Goal: Information Seeking & Learning: Learn about a topic

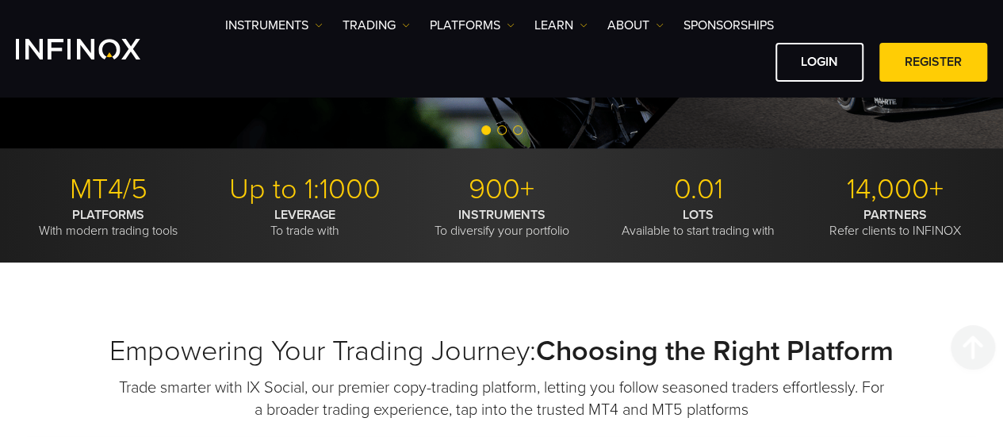
scroll to position [476, 0]
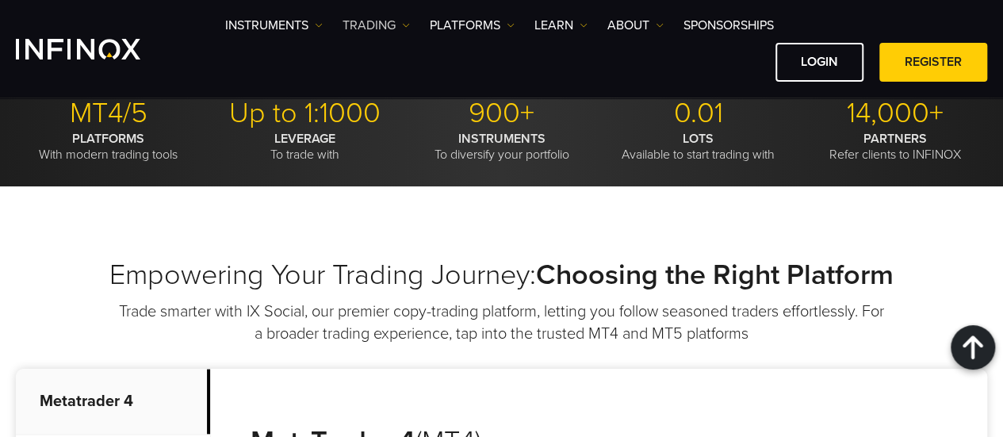
click at [393, 29] on link "TRADING" at bounding box center [376, 25] width 67 height 19
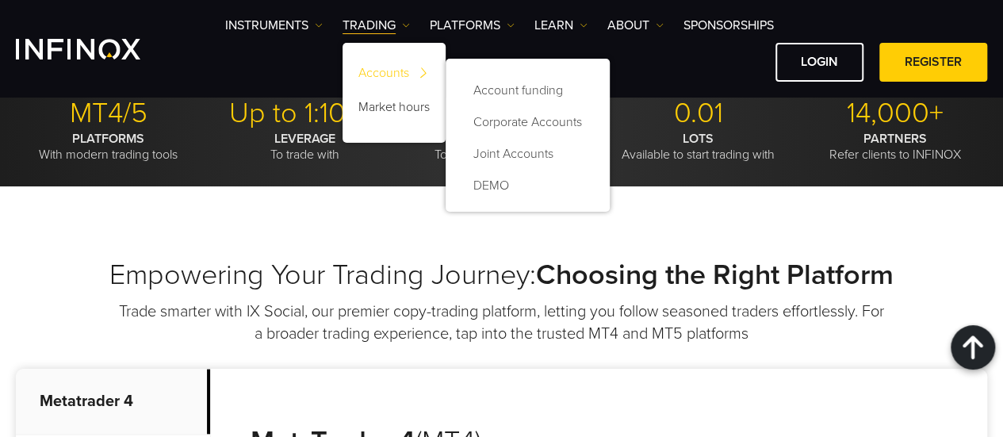
scroll to position [0, 0]
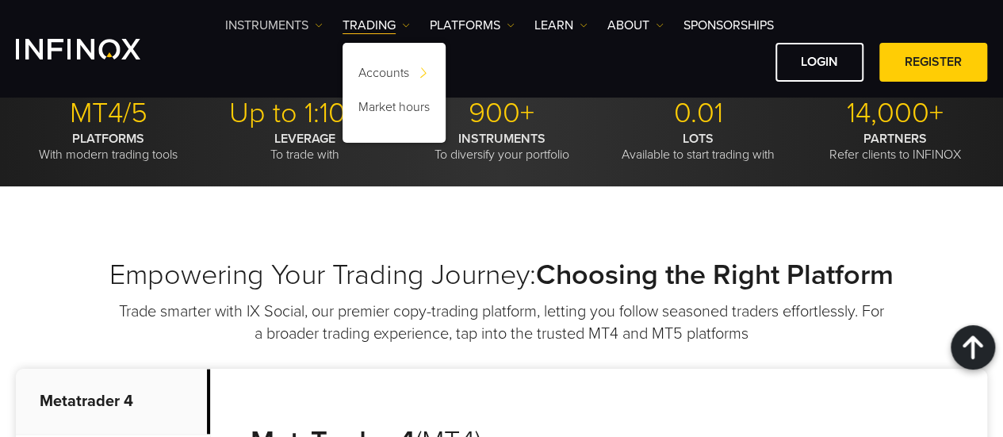
click at [288, 24] on link "Instruments" at bounding box center [274, 25] width 98 height 19
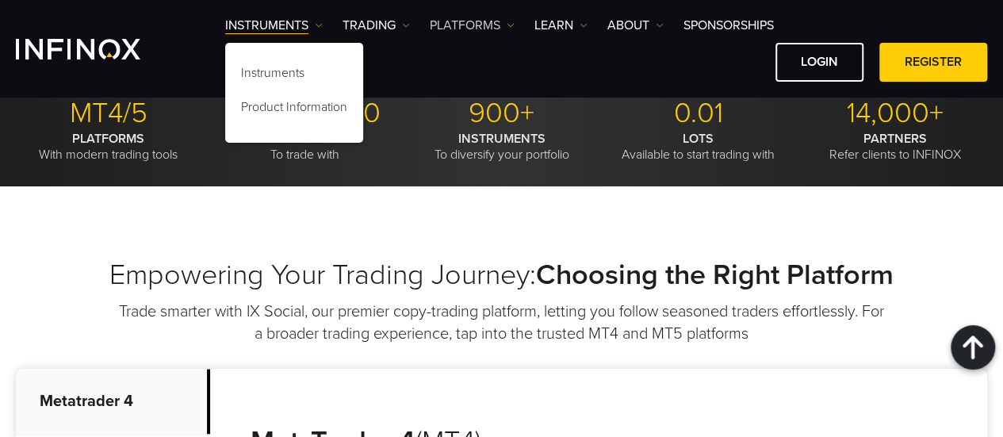
click at [489, 29] on link "PLATFORMS" at bounding box center [472, 25] width 85 height 19
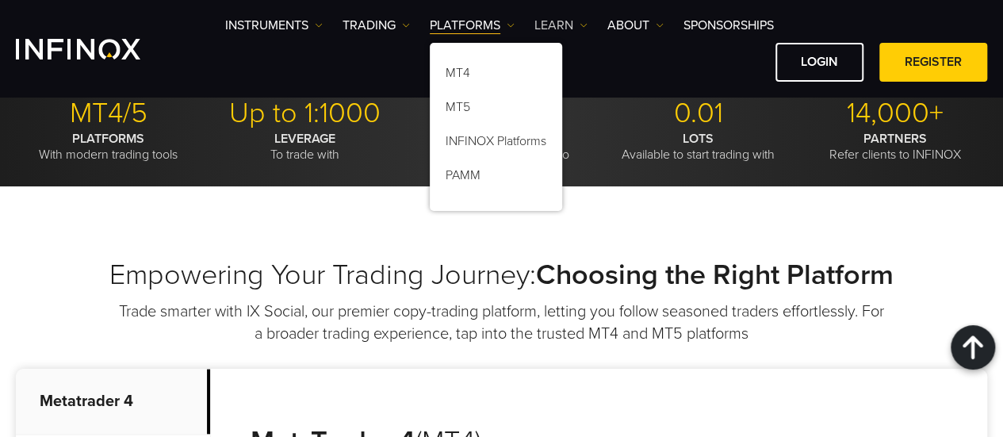
click at [566, 23] on link "Learn" at bounding box center [561, 25] width 53 height 19
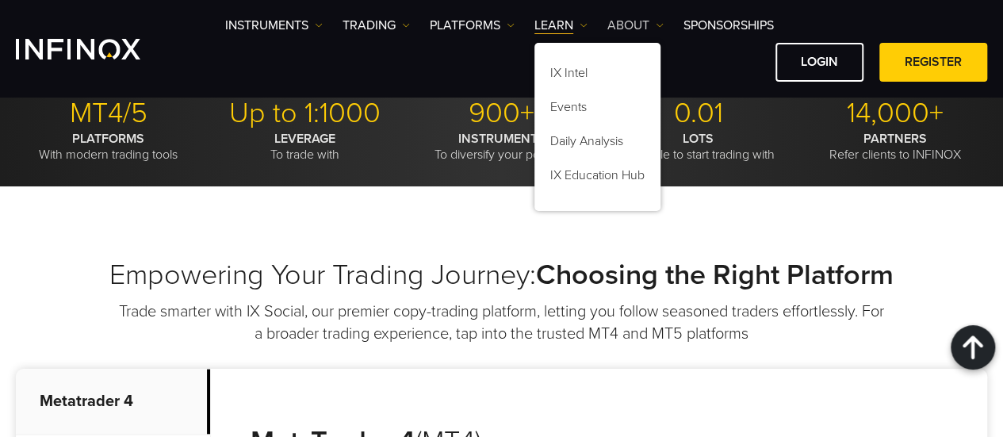
click at [632, 25] on link "ABOUT" at bounding box center [636, 25] width 56 height 19
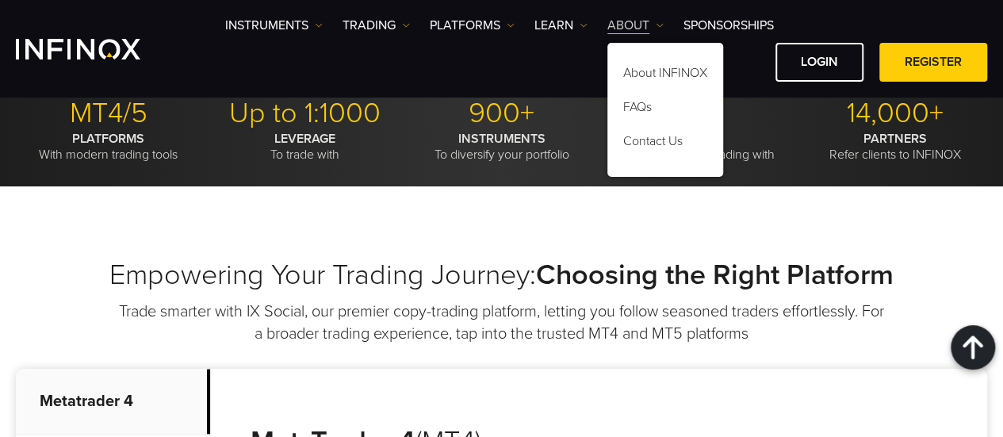
click at [646, 26] on link "ABOUT" at bounding box center [636, 25] width 56 height 19
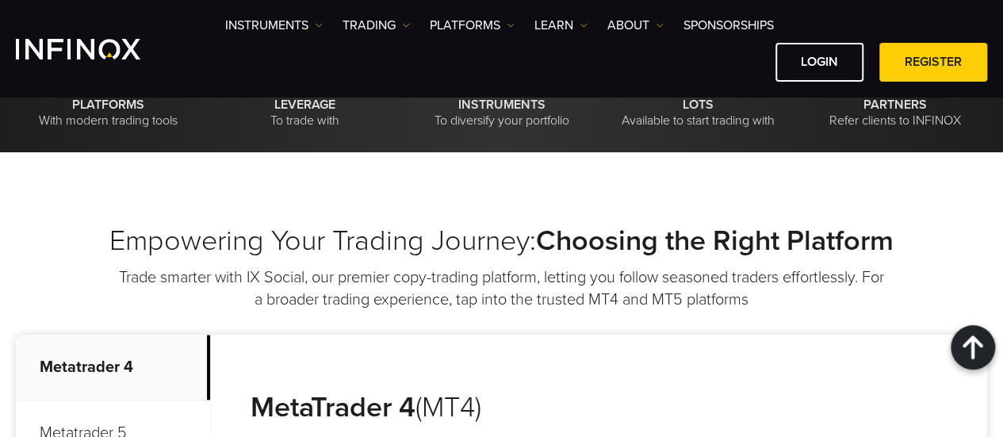
drag, startPoint x: 559, startPoint y: 250, endPoint x: 881, endPoint y: 251, distance: 322.0
click at [881, 267] on p "Trade smarter with IX Social, our premier copy-trading platform, letting you fo…" at bounding box center [501, 289] width 769 height 44
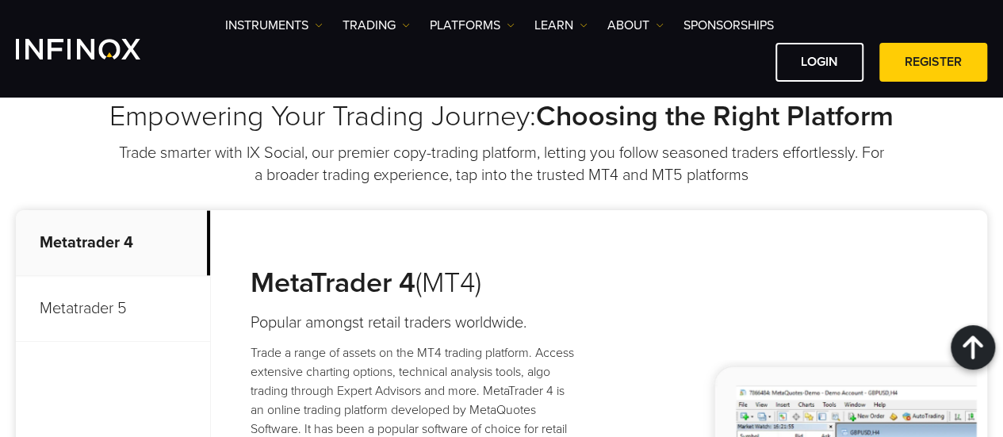
drag, startPoint x: 290, startPoint y: 272, endPoint x: 196, endPoint y: 263, distance: 94.9
click at [290, 272] on strong "MetaTrader 4" at bounding box center [333, 283] width 165 height 34
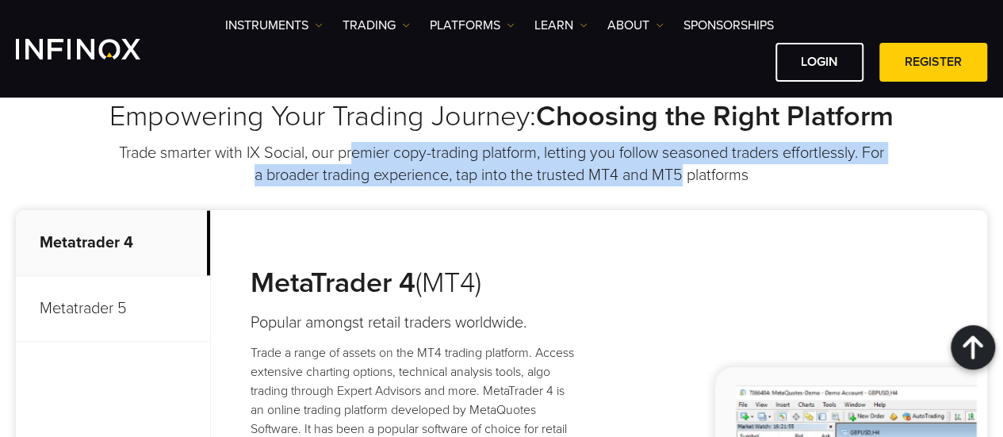
drag, startPoint x: 586, startPoint y: 153, endPoint x: 696, endPoint y: 166, distance: 111.0
click at [696, 166] on p "Trade smarter with IX Social, our premier copy-trading platform, letting you fo…" at bounding box center [501, 164] width 769 height 44
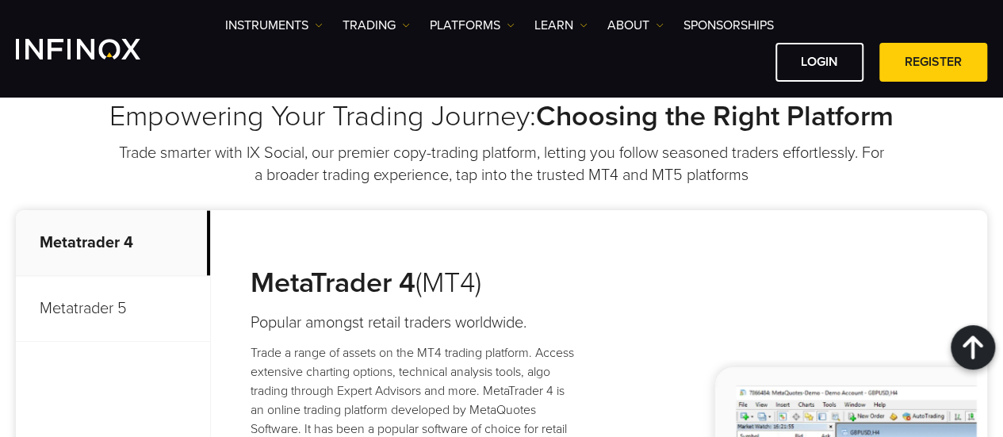
click at [742, 185] on p "Trade smarter with IX Social, our premier copy-trading platform, letting you fo…" at bounding box center [501, 164] width 769 height 44
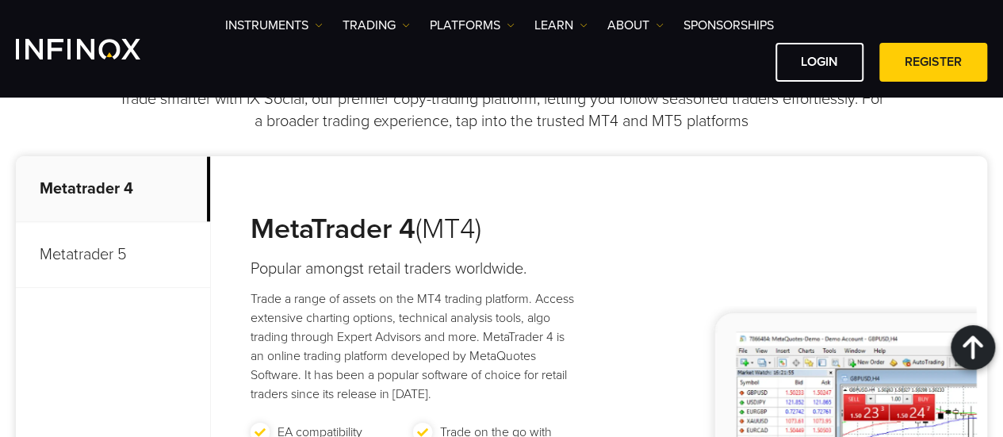
scroll to position [714, 0]
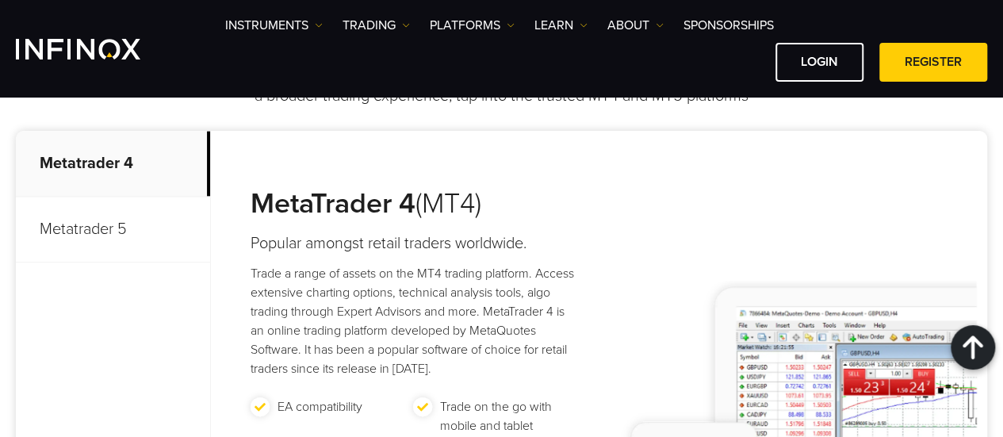
click at [106, 233] on p "Metatrader 5" at bounding box center [113, 230] width 194 height 66
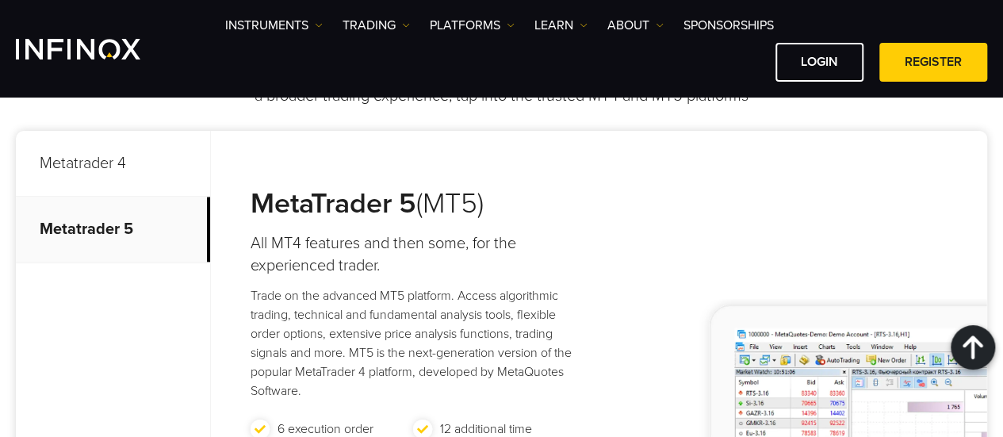
click at [131, 177] on p "Metatrader 4" at bounding box center [113, 164] width 194 height 66
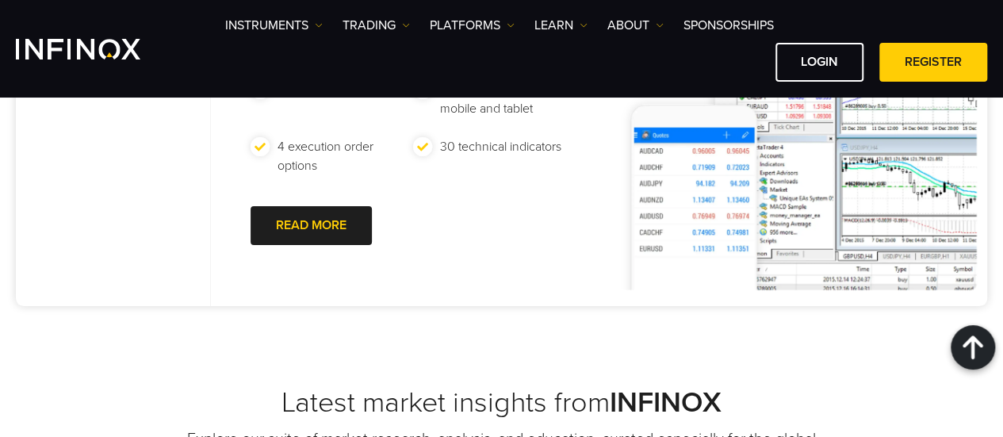
scroll to position [1190, 0]
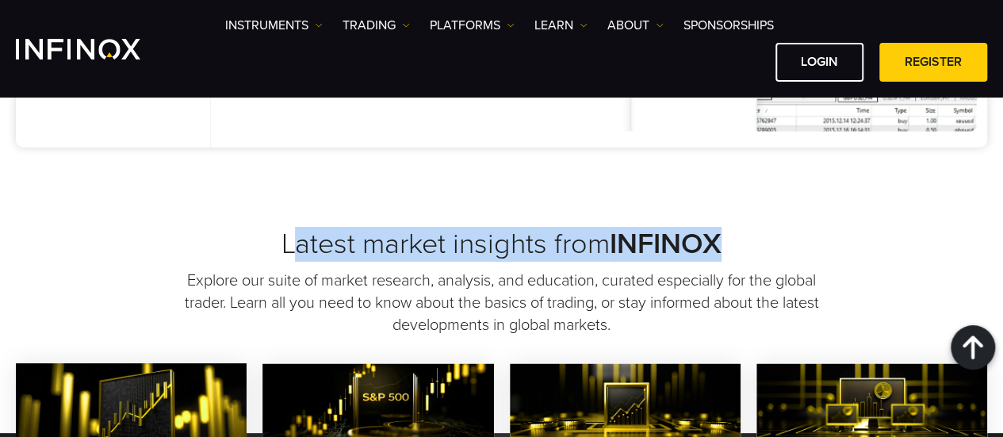
drag, startPoint x: 297, startPoint y: 237, endPoint x: 791, endPoint y: 259, distance: 493.8
click at [791, 259] on h2 "Latest market insights from INFINOX" at bounding box center [502, 244] width 972 height 35
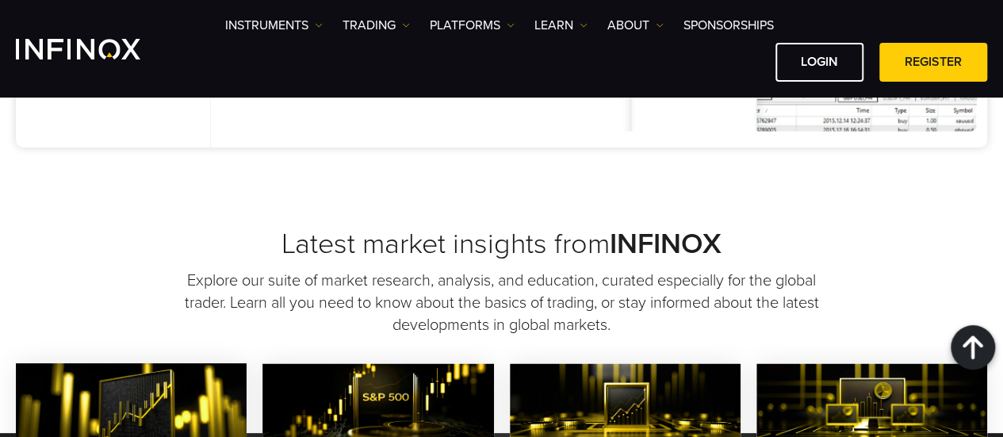
drag, startPoint x: 497, startPoint y: 305, endPoint x: 302, endPoint y: 276, distance: 196.5
click at [497, 305] on p "Explore our suite of market research, analysis, and education, curated especial…" at bounding box center [501, 303] width 639 height 67
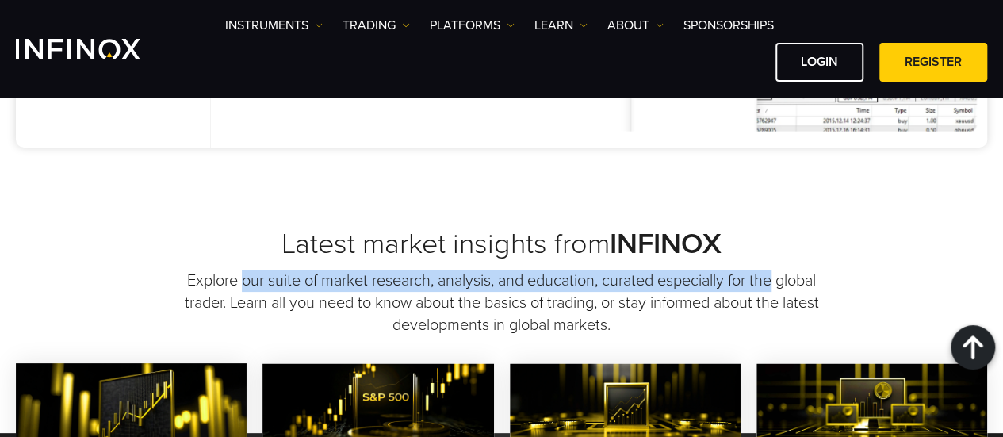
scroll to position [0, 0]
drag, startPoint x: 259, startPoint y: 274, endPoint x: 639, endPoint y: 320, distance: 382.7
click at [820, 282] on p "Explore our suite of market research, analysis, and education, curated especial…" at bounding box center [501, 303] width 639 height 67
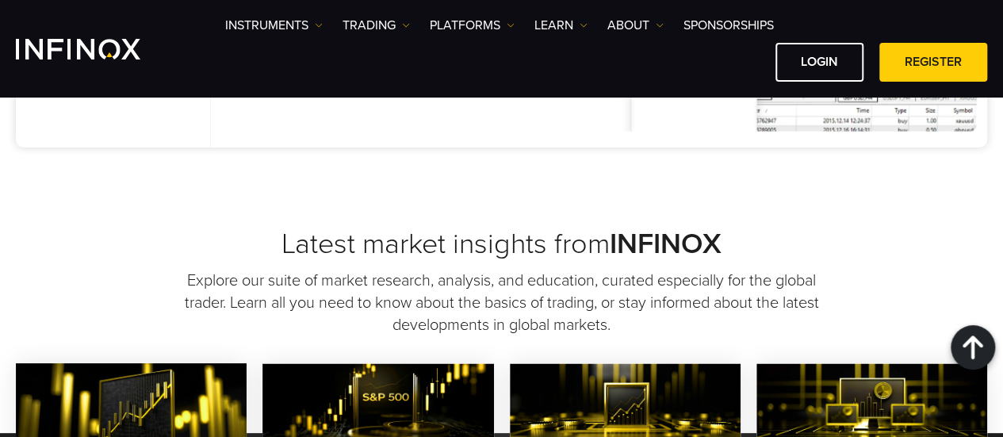
click at [614, 324] on p "Explore our suite of market research, analysis, and education, curated especial…" at bounding box center [501, 303] width 639 height 67
click at [740, 324] on p "Explore our suite of market research, analysis, and education, curated especial…" at bounding box center [501, 303] width 639 height 67
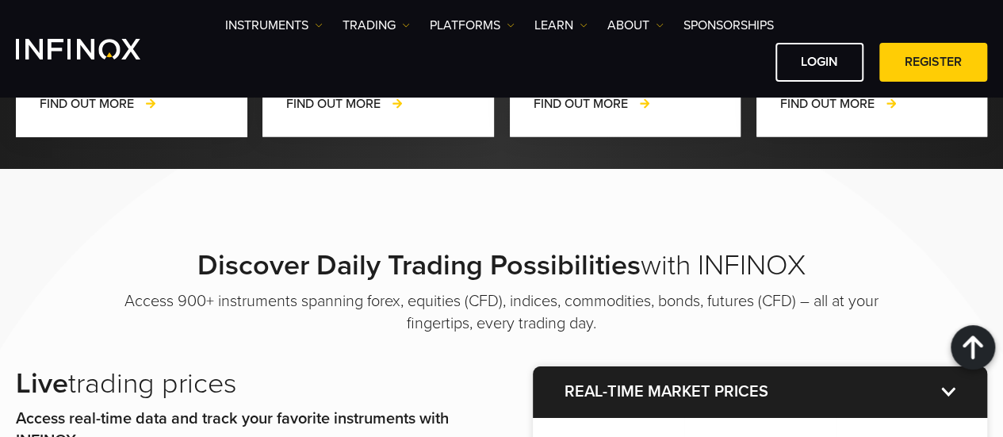
scroll to position [1745, 0]
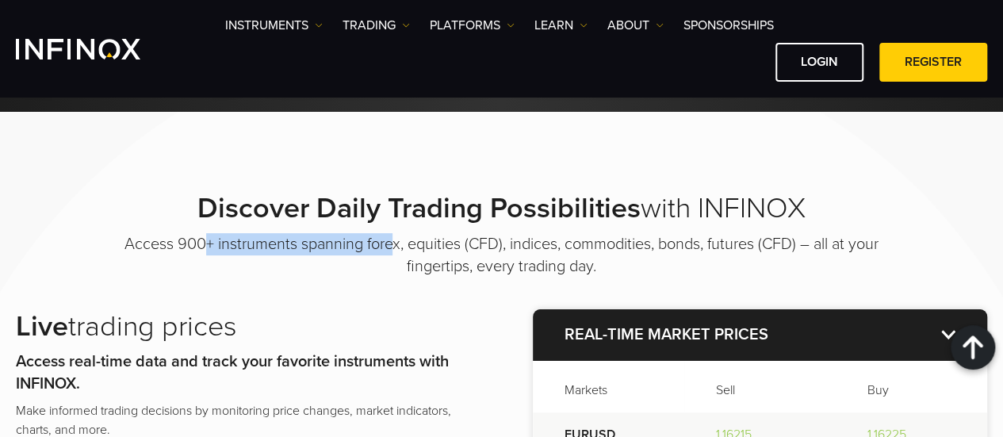
click at [392, 255] on p "Access 900+ instruments spanning forex, equities (CFD), indices, commodities, b…" at bounding box center [501, 255] width 793 height 44
drag, startPoint x: 412, startPoint y: 297, endPoint x: 436, endPoint y: 302, distance: 24.4
click at [412, 298] on div "Discover Daily Trading Possibilities with INFINOX Access 900+ instruments spann…" at bounding box center [501, 418] width 1003 height 454
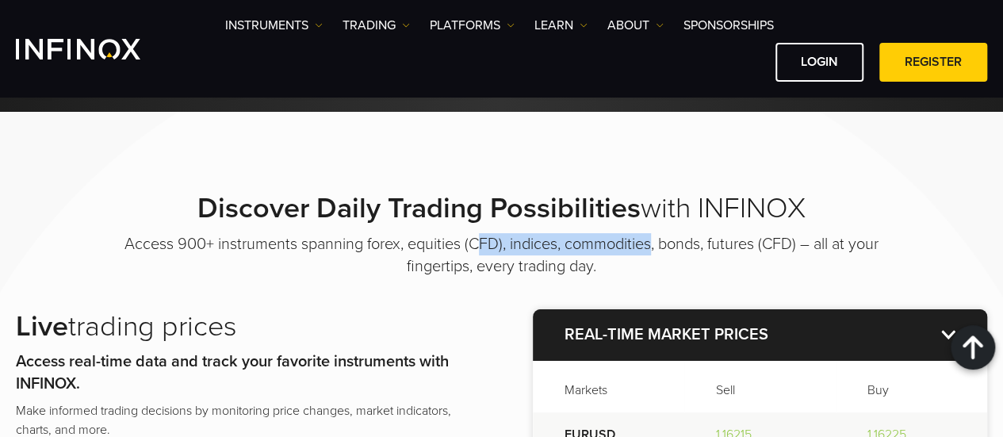
drag, startPoint x: 604, startPoint y: 251, endPoint x: 654, endPoint y: 251, distance: 49.2
click at [654, 251] on p "Access 900+ instruments spanning forex, equities (CFD), indices, commodities, b…" at bounding box center [501, 255] width 793 height 44
click at [468, 301] on div "Discover Daily Trading Possibilities with INFINOX Access 900+ instruments spann…" at bounding box center [501, 418] width 1003 height 454
click at [467, 325] on h2 "Live trading prices" at bounding box center [243, 326] width 454 height 35
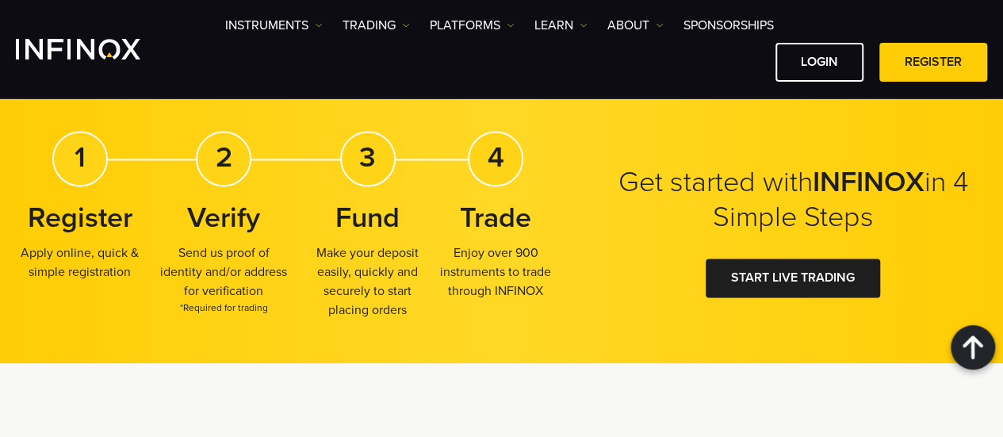
scroll to position [4204, 0]
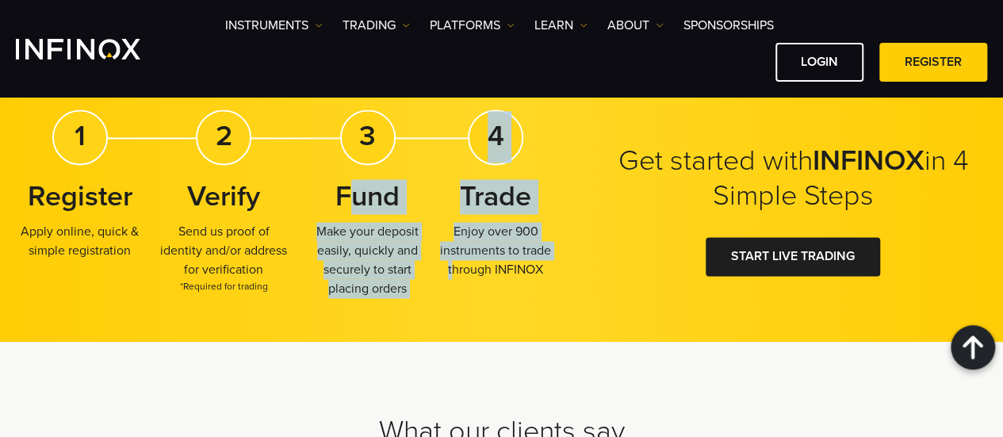
drag, startPoint x: 417, startPoint y: 236, endPoint x: 410, endPoint y: 280, distance: 45.0
click at [443, 247] on div "1 Register Apply online, quick & simple registration 2 Verify Send us proof of …" at bounding box center [288, 209] width 544 height 201
click at [400, 313] on div "Get started with INFINOX in 4 Simple Steps 1 Register Apply online, quick & sim…" at bounding box center [501, 210] width 1003 height 265
click at [441, 331] on div "Get started with INFINOX in 4 Simple Steps 1 Register Apply online, quick & sim…" at bounding box center [501, 210] width 1003 height 265
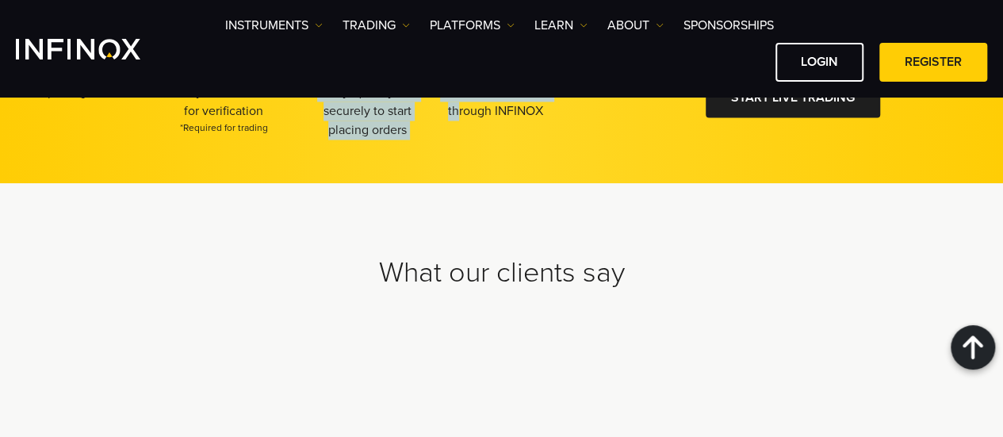
scroll to position [0, 0]
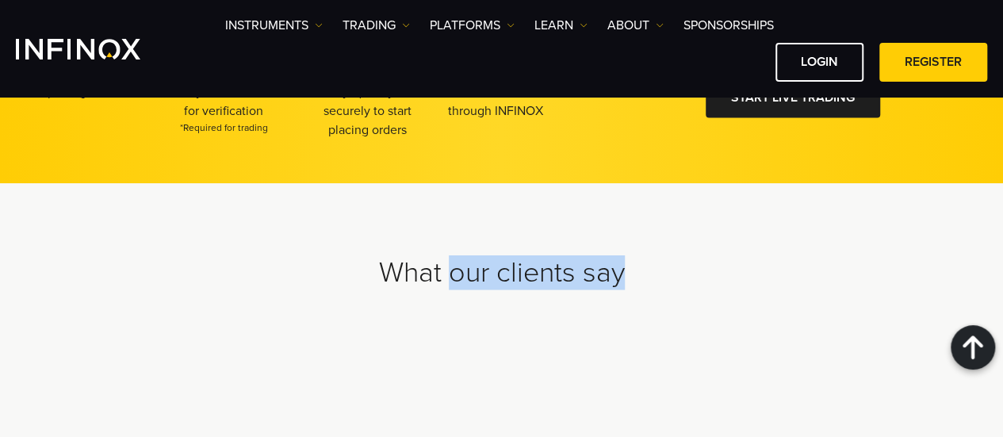
drag, startPoint x: 596, startPoint y: 275, endPoint x: 382, endPoint y: 211, distance: 224.3
click at [623, 278] on h2 "What our clients say" at bounding box center [502, 272] width 972 height 35
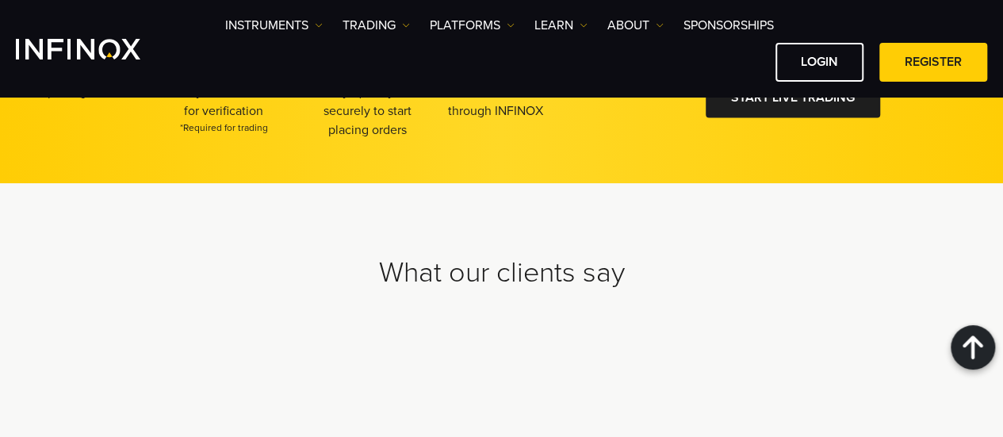
click at [366, 224] on div "What our clients say" at bounding box center [501, 373] width 1003 height 380
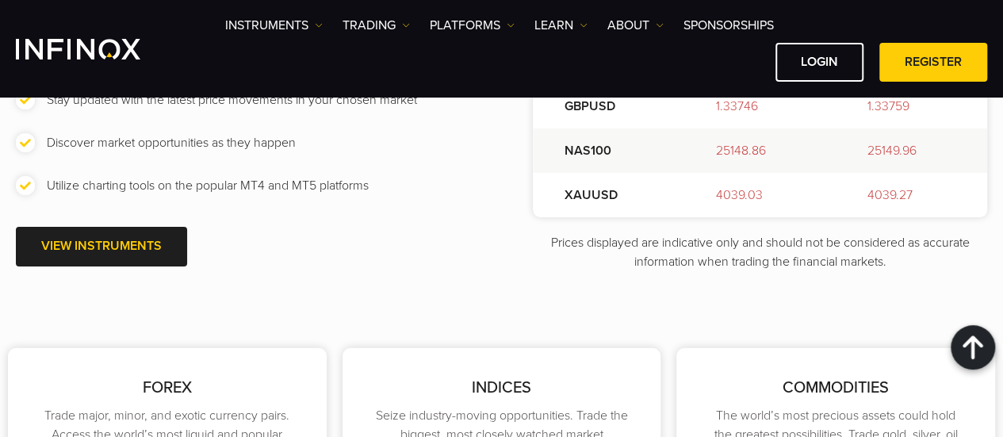
scroll to position [2115, 0]
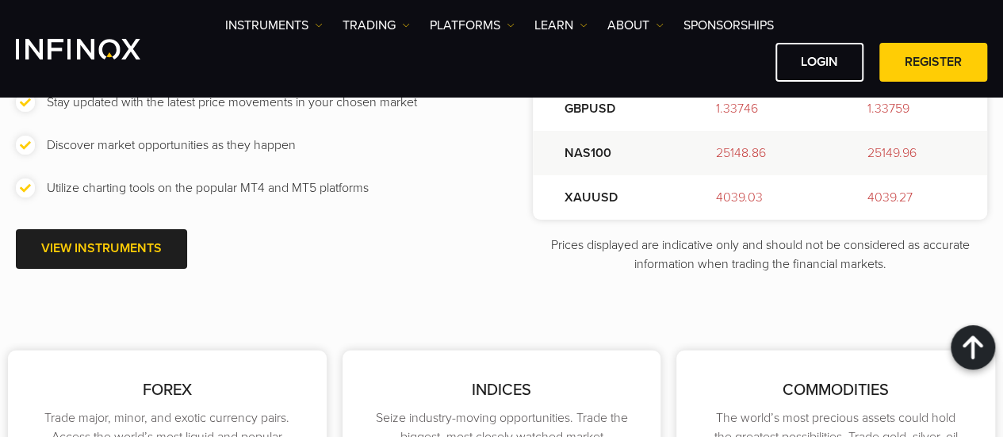
click at [55, 52] on img "INFINOX Logo" at bounding box center [78, 49] width 125 height 21
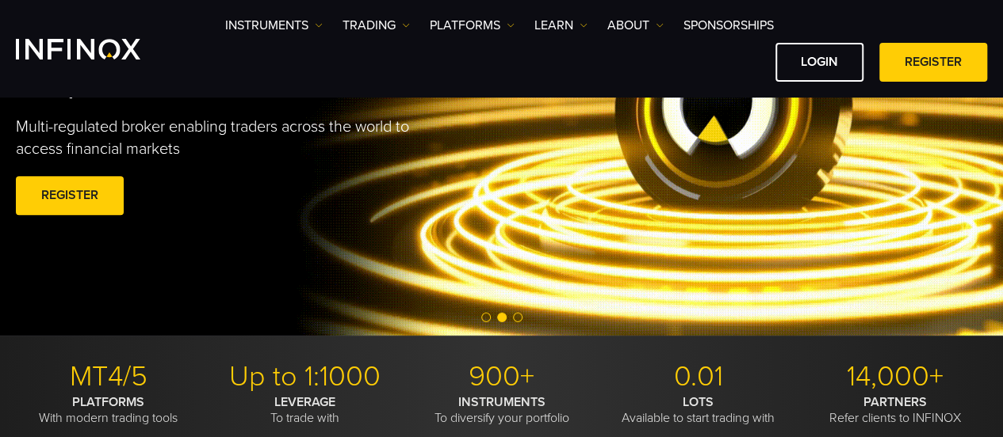
scroll to position [238, 0]
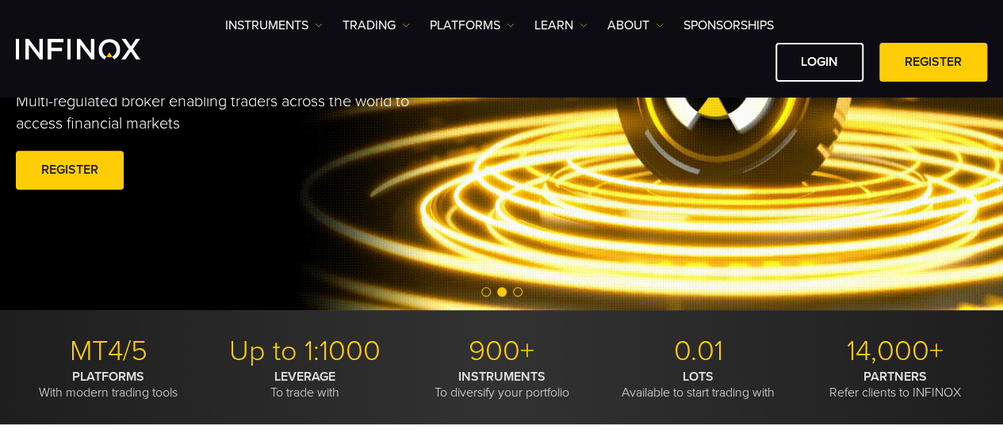
click at [514, 293] on span "Go to slide 3" at bounding box center [518, 292] width 10 height 10
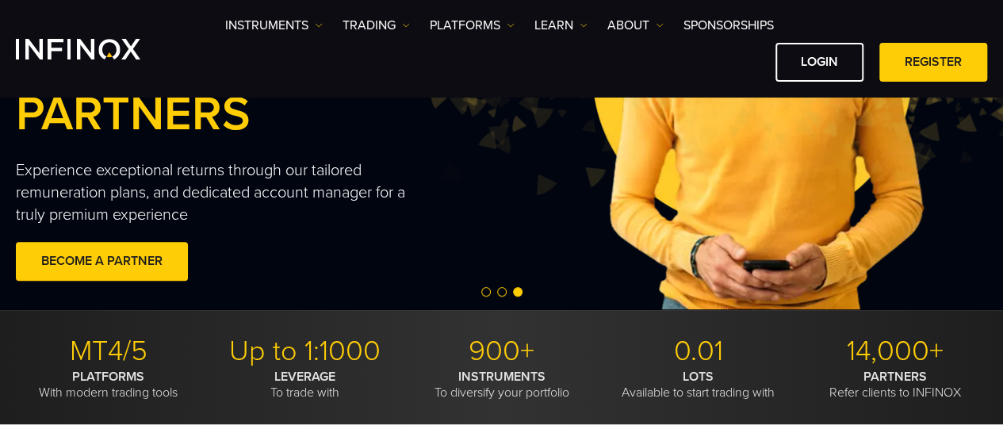
click at [501, 291] on span "Go to slide 2" at bounding box center [502, 292] width 10 height 10
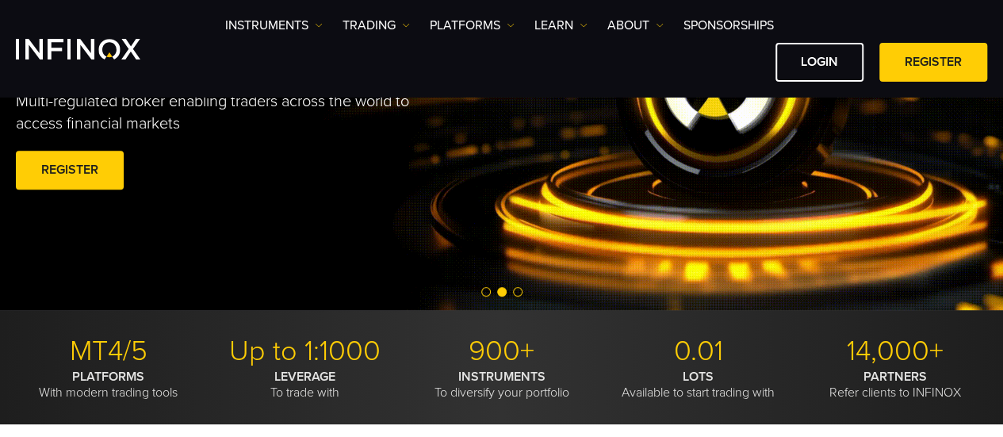
click at [487, 293] on span "Go to slide 1" at bounding box center [486, 292] width 10 height 10
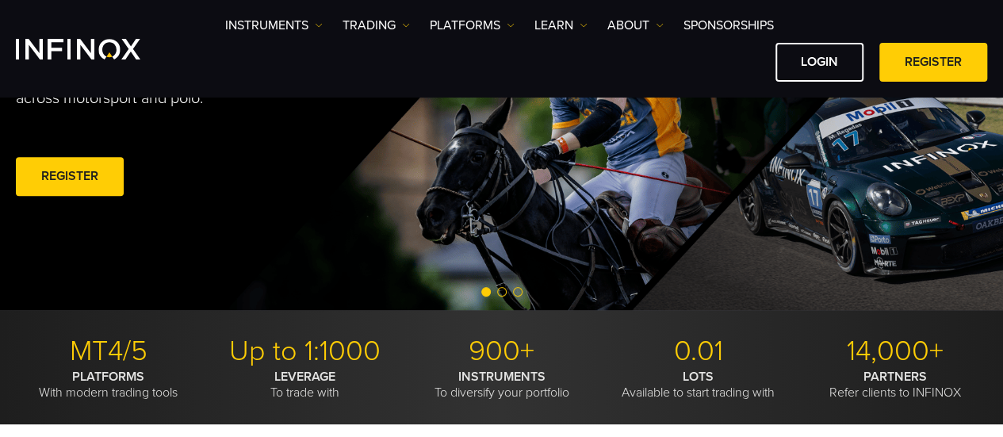
click at [517, 294] on span "Go to slide 3" at bounding box center [518, 292] width 10 height 10
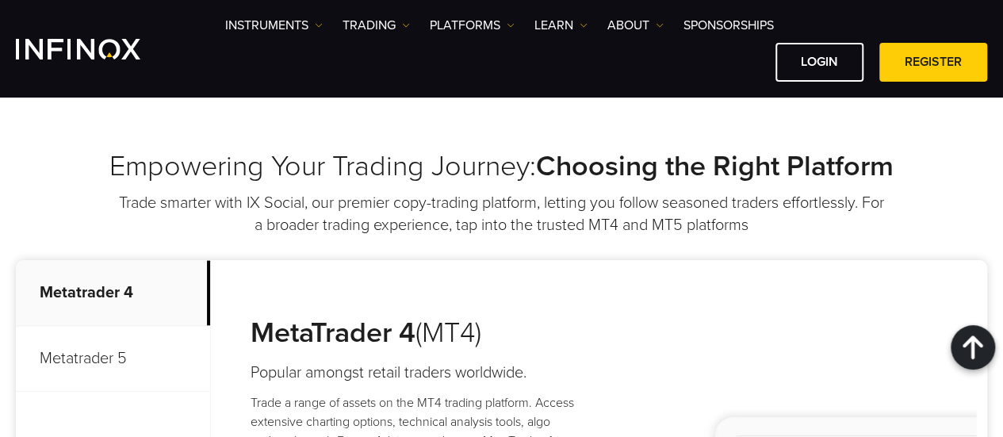
scroll to position [317, 0]
